Goal: Find specific page/section: Find specific page/section

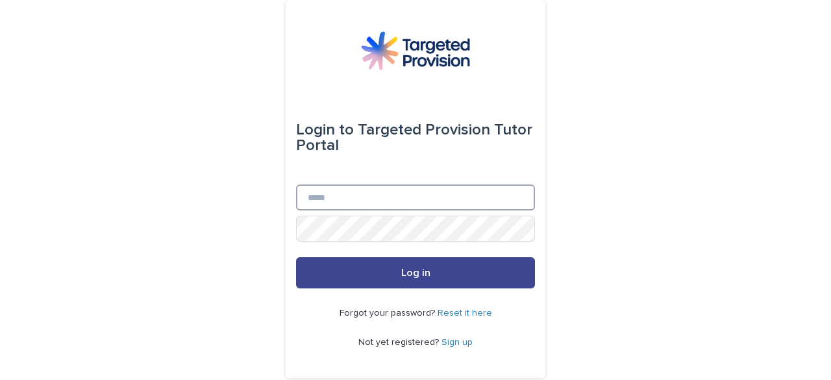
type input "**********"
click at [433, 282] on button "Log in" at bounding box center [415, 272] width 239 height 31
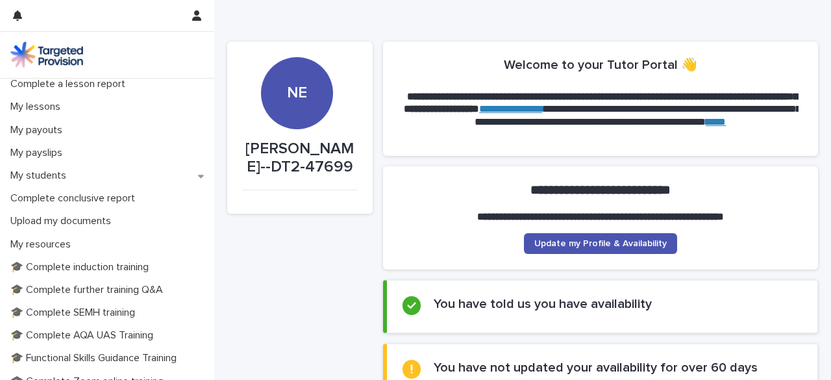
scroll to position [181, 0]
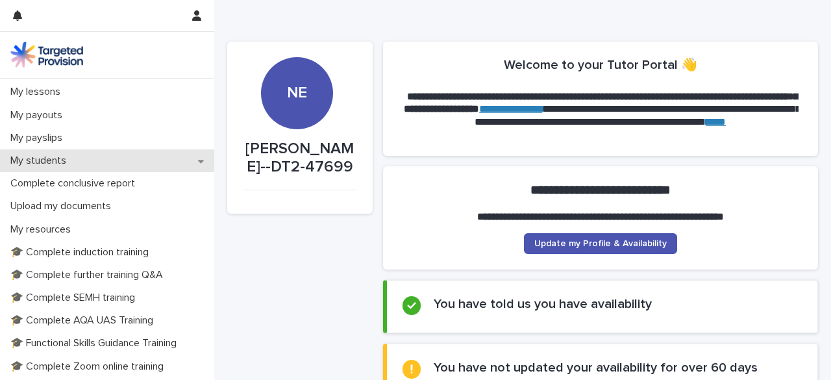
click at [31, 158] on p "My students" at bounding box center [40, 161] width 71 height 12
